Goal: Task Accomplishment & Management: Manage account settings

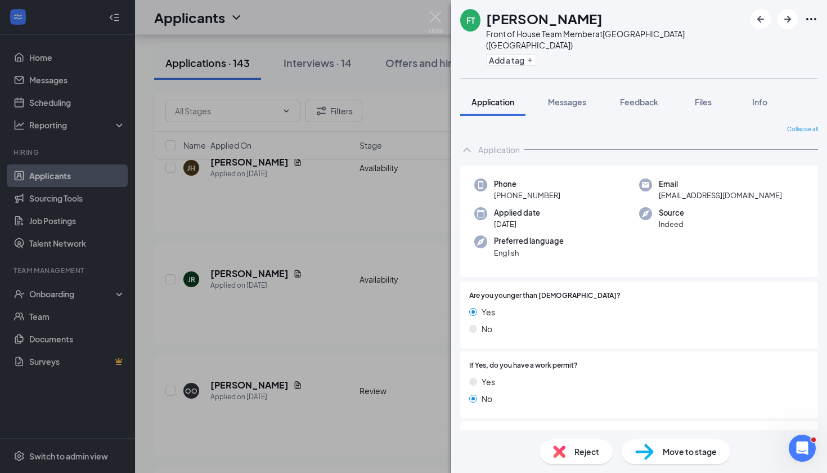
scroll to position [394, 0]
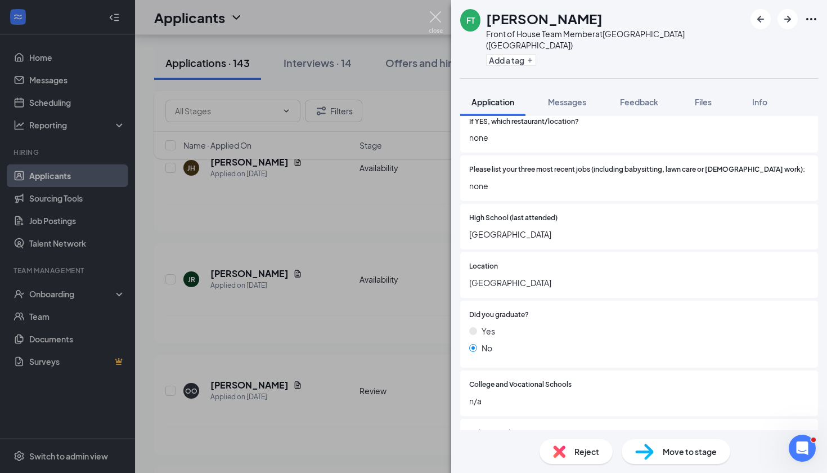
click at [431, 19] on img at bounding box center [436, 22] width 14 height 22
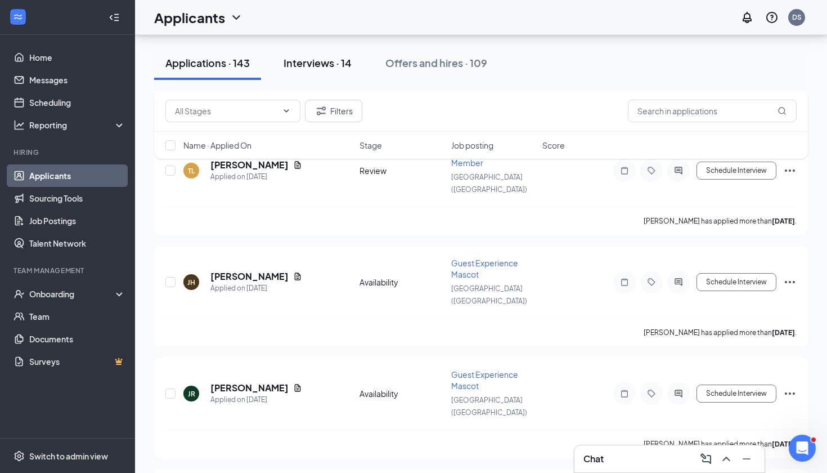
click at [344, 65] on div "Interviews · 14" at bounding box center [318, 63] width 68 height 14
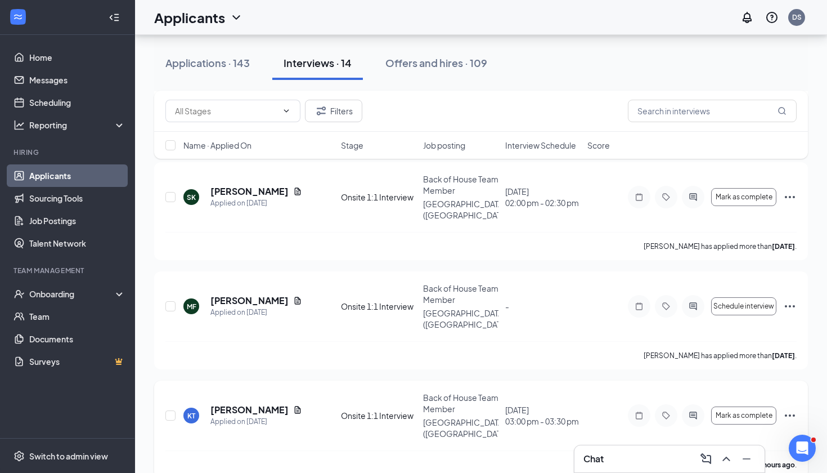
scroll to position [936, 0]
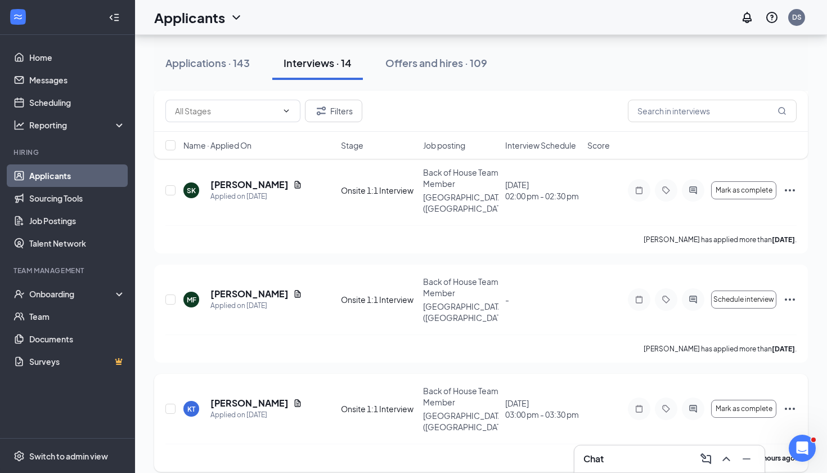
click at [793, 407] on icon "Ellipses" at bounding box center [790, 408] width 10 height 2
click at [724, 459] on icon "ChevronUp" at bounding box center [726, 458] width 7 height 5
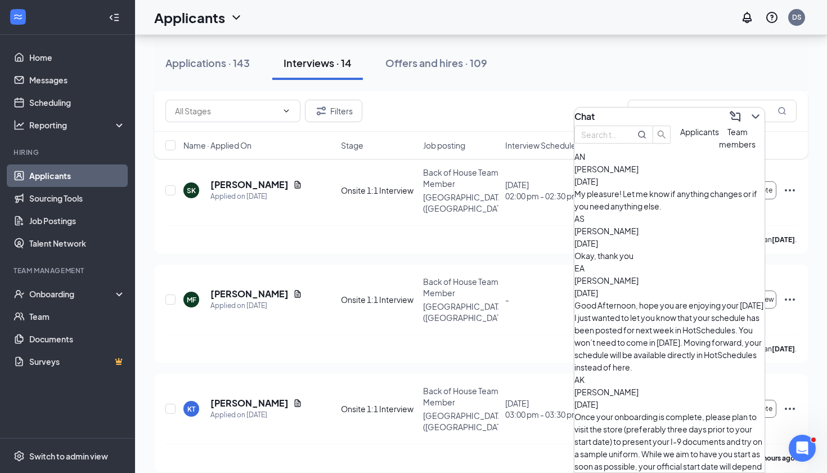
click at [680, 150] on div "Applicants" at bounding box center [699, 137] width 39 height 25
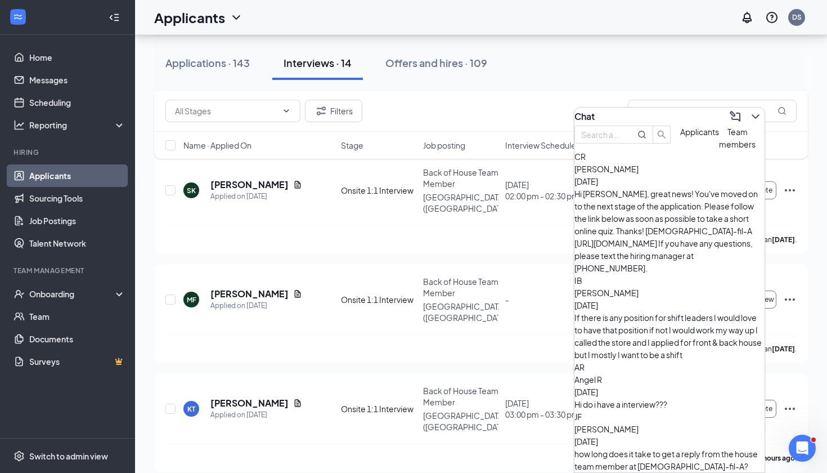
click at [719, 149] on span "Team members" at bounding box center [737, 138] width 37 height 23
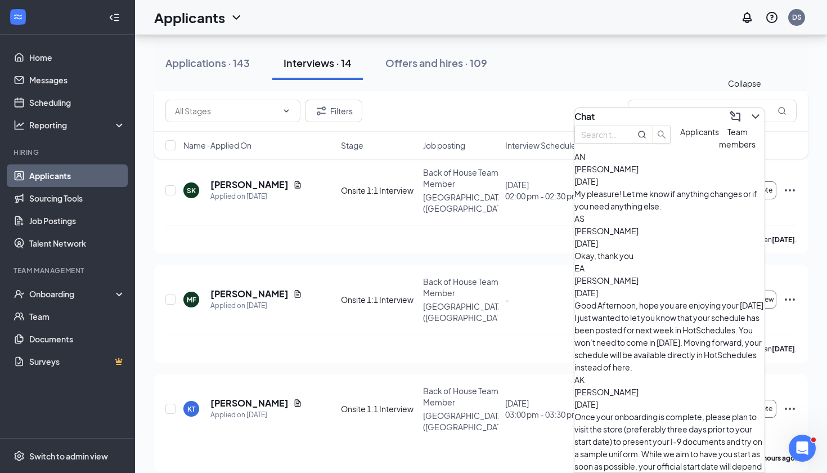
click at [751, 110] on icon "ChevronDown" at bounding box center [756, 117] width 14 height 14
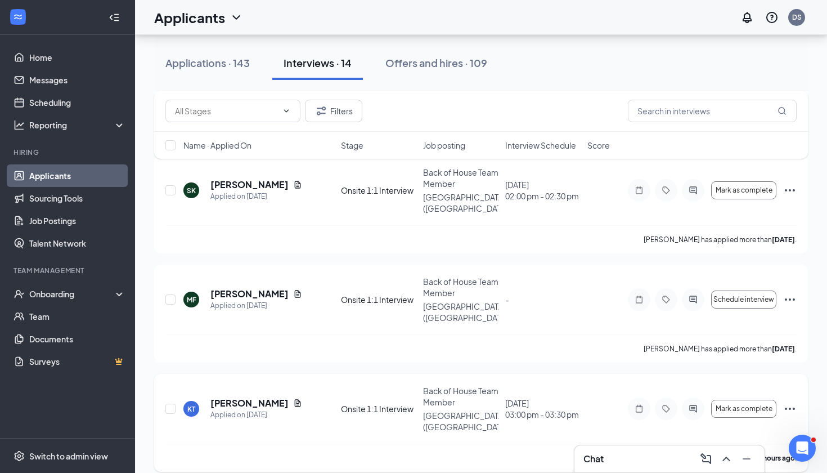
click at [788, 402] on icon "Ellipses" at bounding box center [790, 409] width 14 height 14
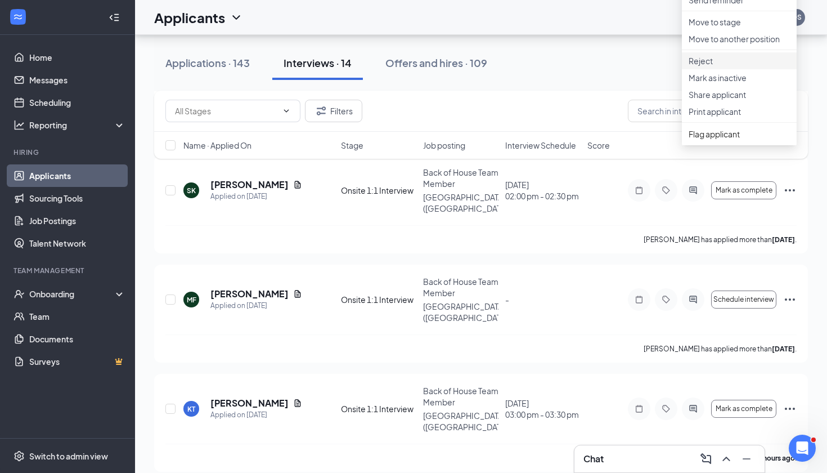
click at [705, 66] on p "Reject" at bounding box center [739, 60] width 101 height 11
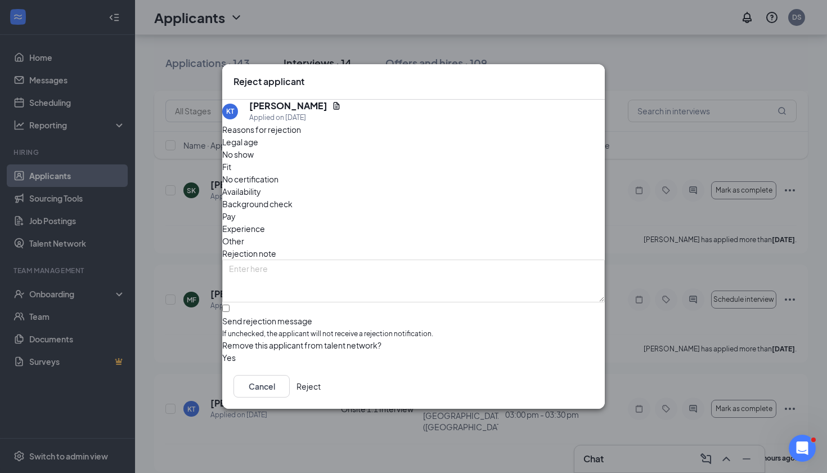
click at [254, 160] on span "No show" at bounding box center [238, 154] width 32 height 12
click at [286, 315] on div "Send rejection message" at bounding box center [413, 320] width 383 height 11
click at [230, 304] on input "Send rejection message If unchecked, the applicant will not receive a rejection…" at bounding box center [225, 307] width 7 height 7
checkbox input "true"
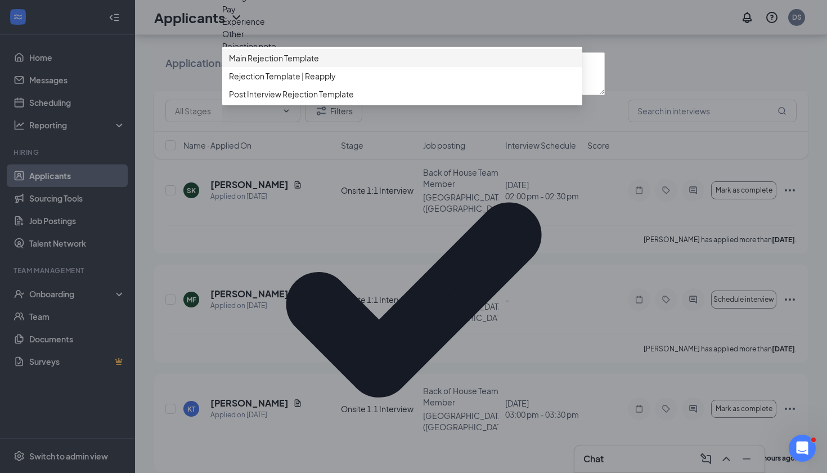
click at [286, 64] on span "Main Rejection Template" at bounding box center [274, 58] width 90 height 12
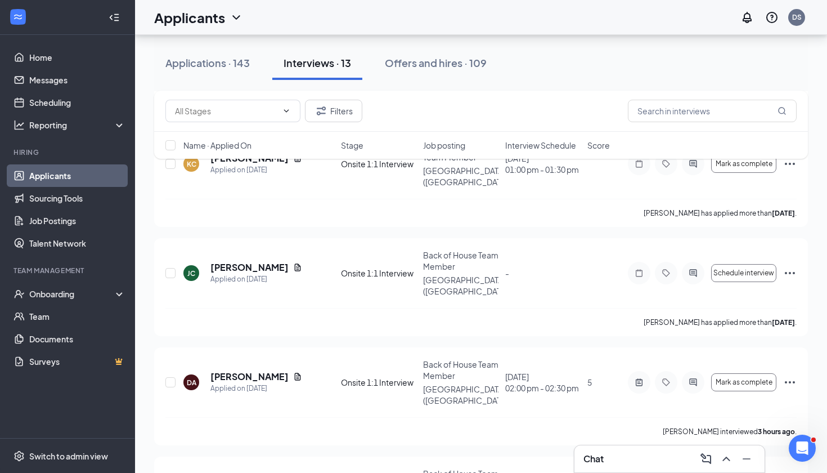
scroll to position [656, 0]
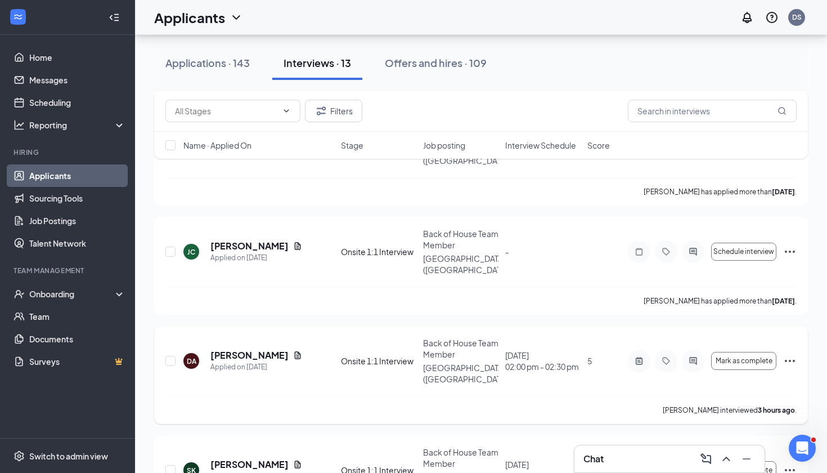
click at [791, 354] on icon "Ellipses" at bounding box center [790, 361] width 14 height 14
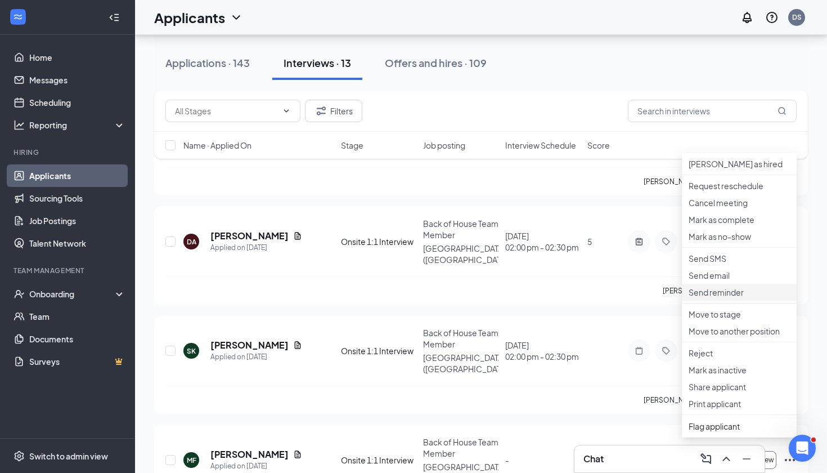
scroll to position [778, 0]
